Goal: Transaction & Acquisition: Purchase product/service

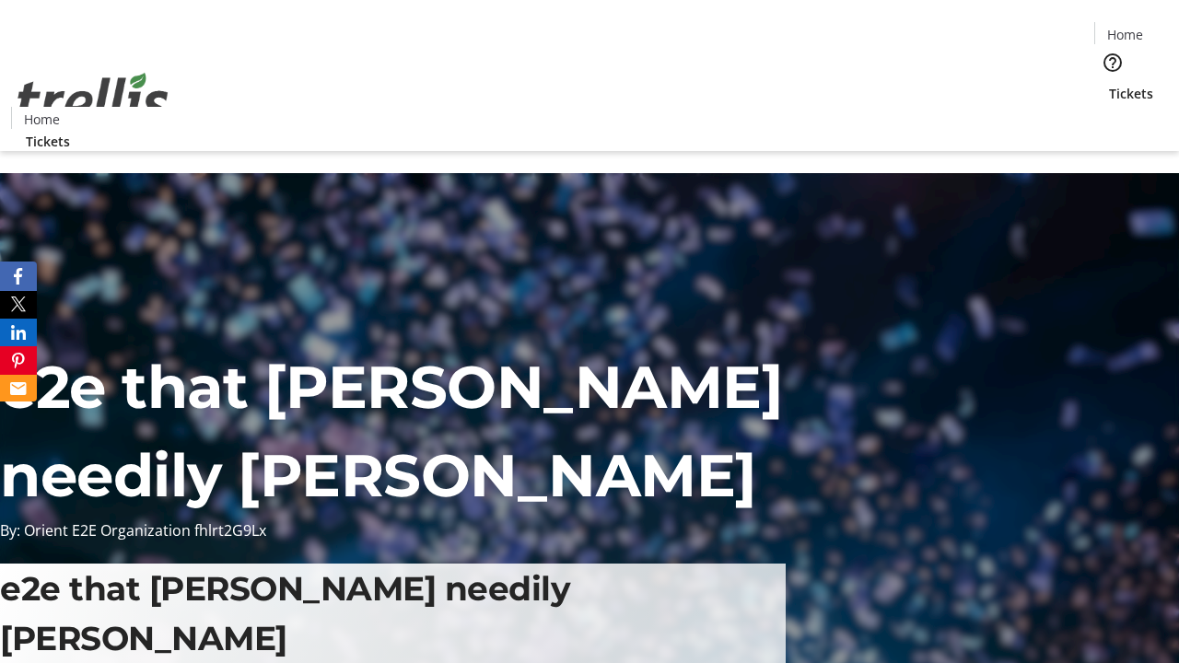
click at [1109, 84] on span "Tickets" at bounding box center [1131, 93] width 44 height 19
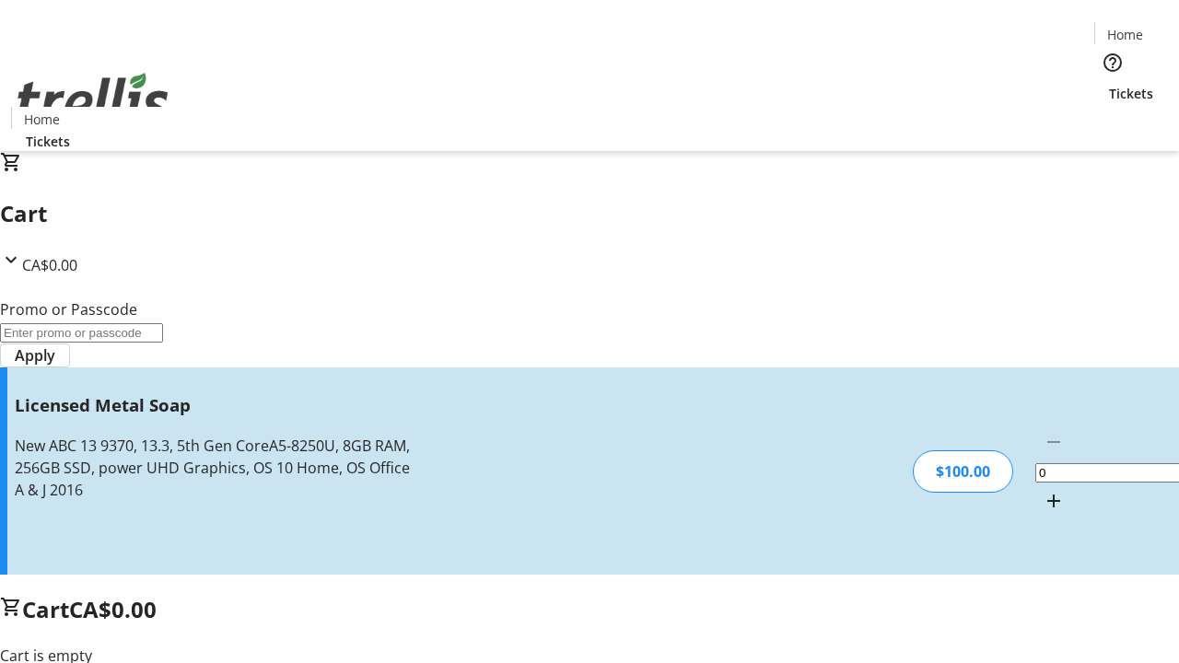
click at [1043, 490] on mat-icon "Increment by one" at bounding box center [1054, 501] width 22 height 22
type input "1"
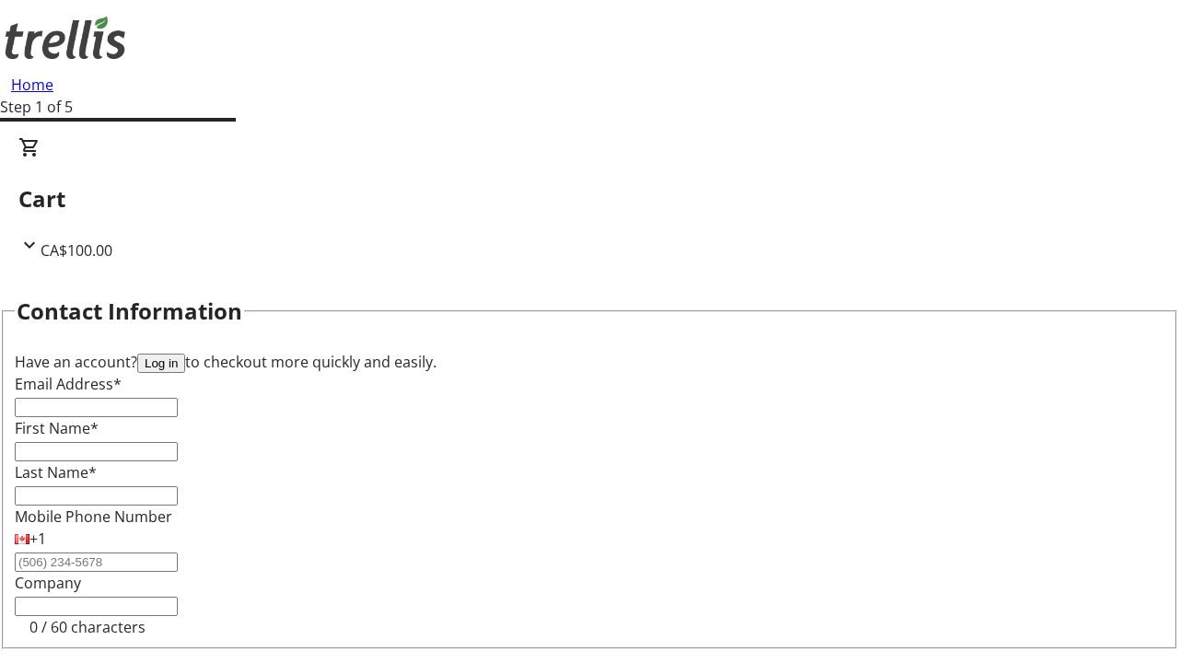
type input "FREE"
type input "[EMAIL_ADDRESS][PERSON_NAME][DOMAIN_NAME]"
type input "[PERSON_NAME]"
